Goal: Information Seeking & Learning: Learn about a topic

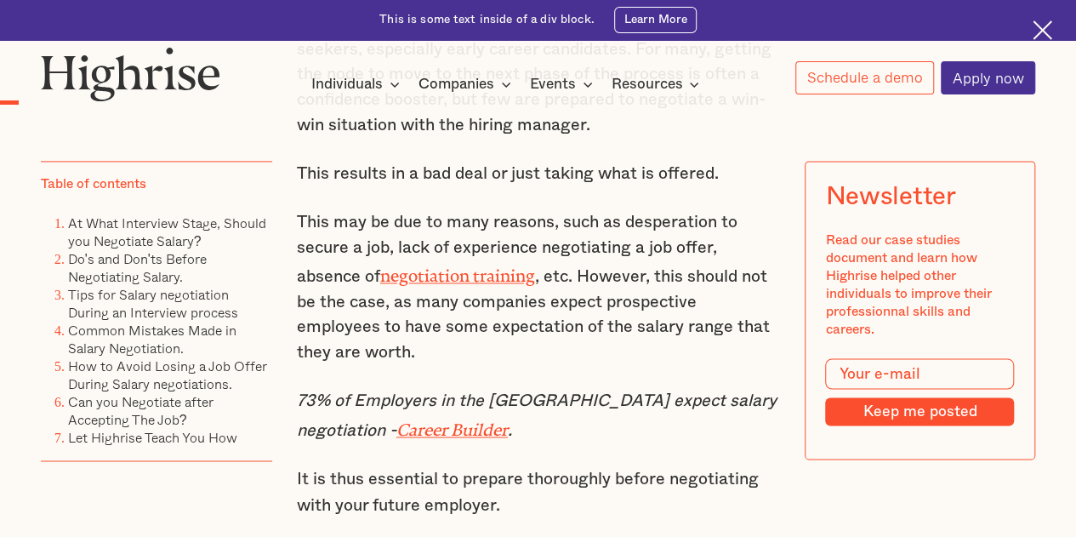
scroll to position [1116, 0]
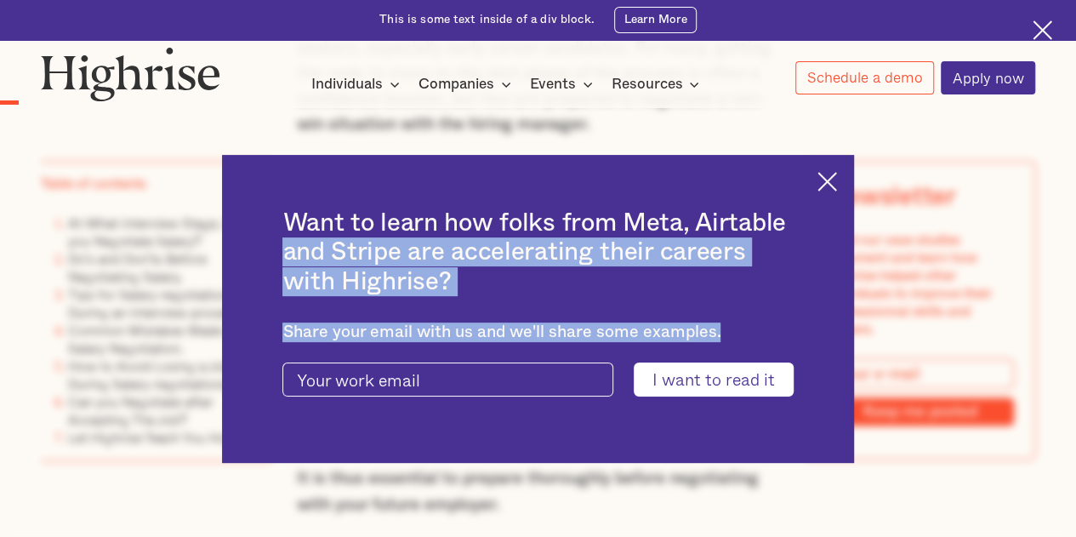
drag, startPoint x: 824, startPoint y: 181, endPoint x: 842, endPoint y: 180, distance: 18.7
click at [842, 180] on div "Want to learn how folks from Meta, Airtable and Stripe are accelerating their c…" at bounding box center [537, 309] width 631 height 308
click at [837, 180] on img at bounding box center [828, 182] width 20 height 20
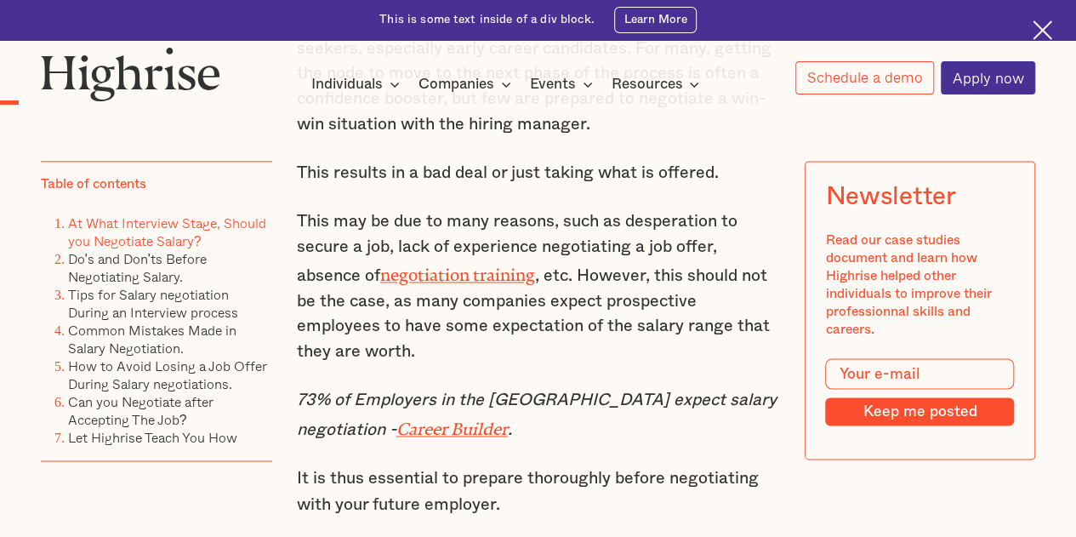
click at [160, 242] on link "At What Interview Stage, Should you Negotiate Salary?" at bounding box center [167, 233] width 198 height 38
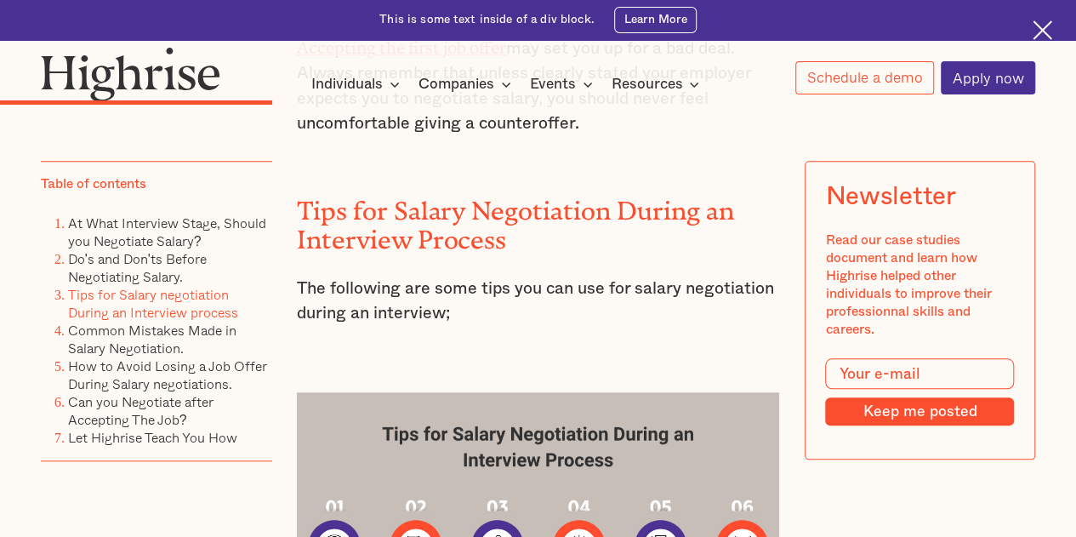
scroll to position [3950, 0]
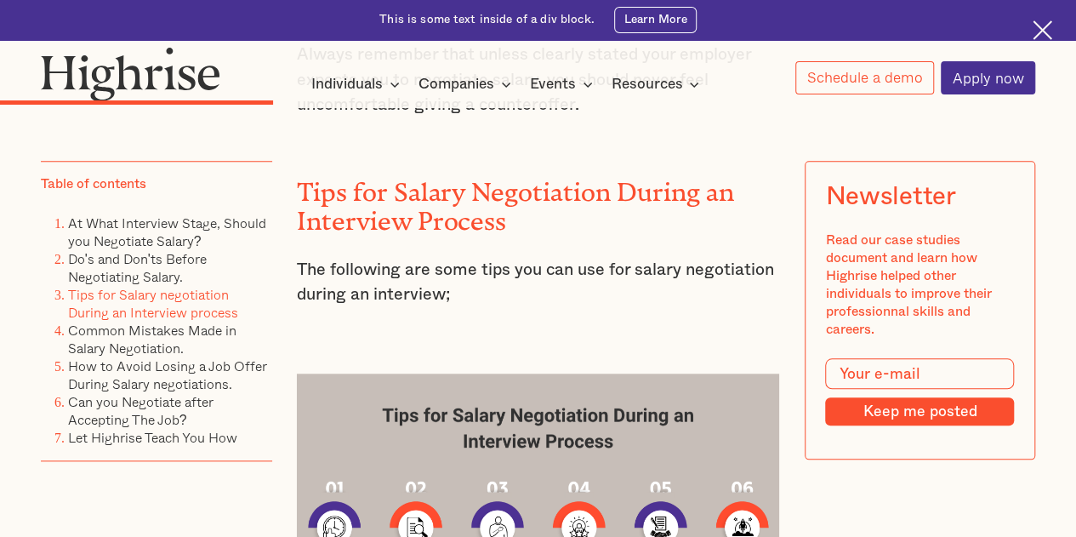
click at [163, 421] on li "Can you Negotiate after Accepting The Job?" at bounding box center [170, 412] width 204 height 36
click at [168, 409] on link "Can you Negotiate after Accepting The Job?" at bounding box center [140, 411] width 145 height 38
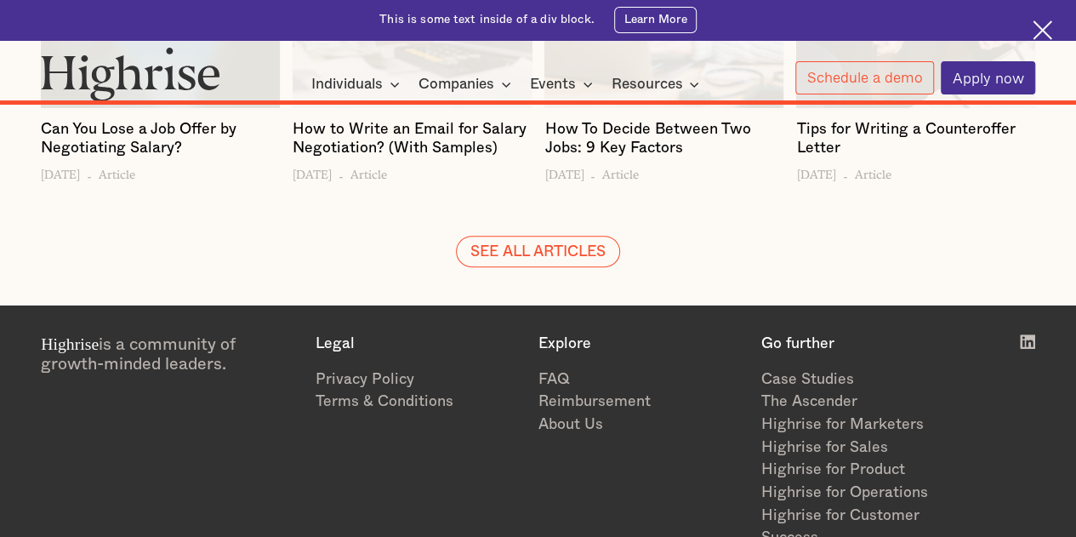
scroll to position [13155, 0]
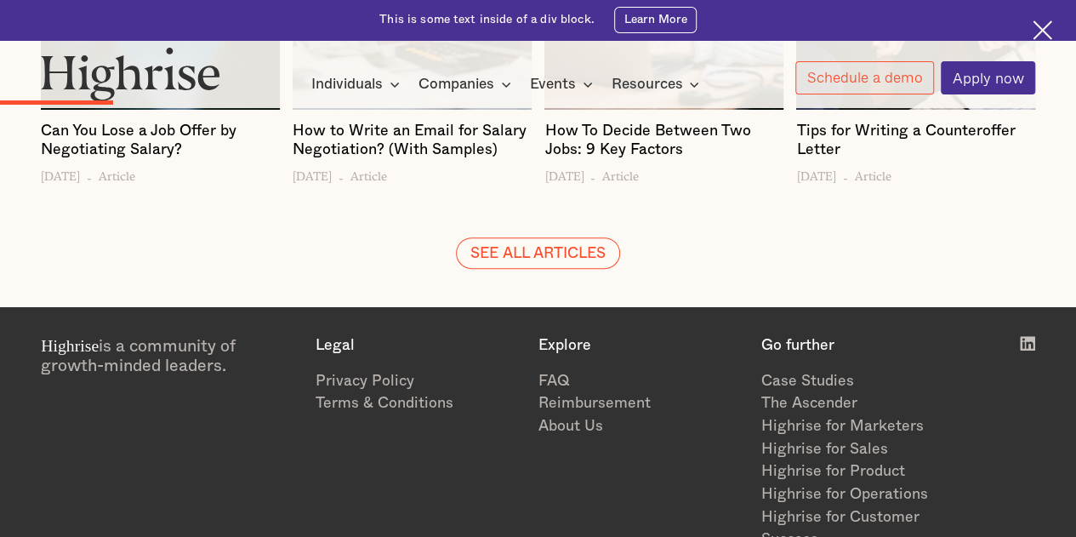
scroll to position [1850, 0]
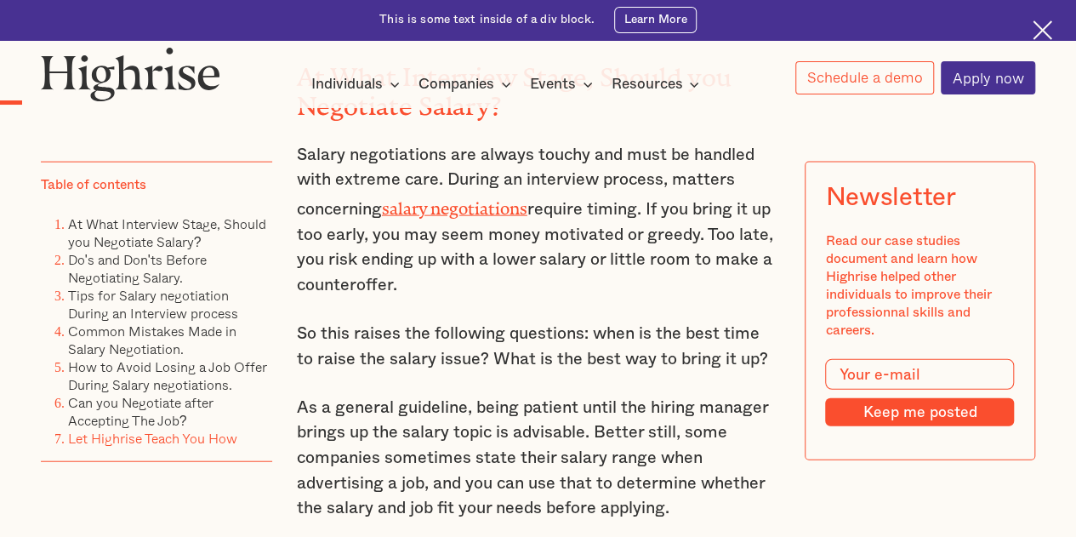
scroll to position [1116, 0]
